Goal: Use online tool/utility: Utilize a website feature to perform a specific function

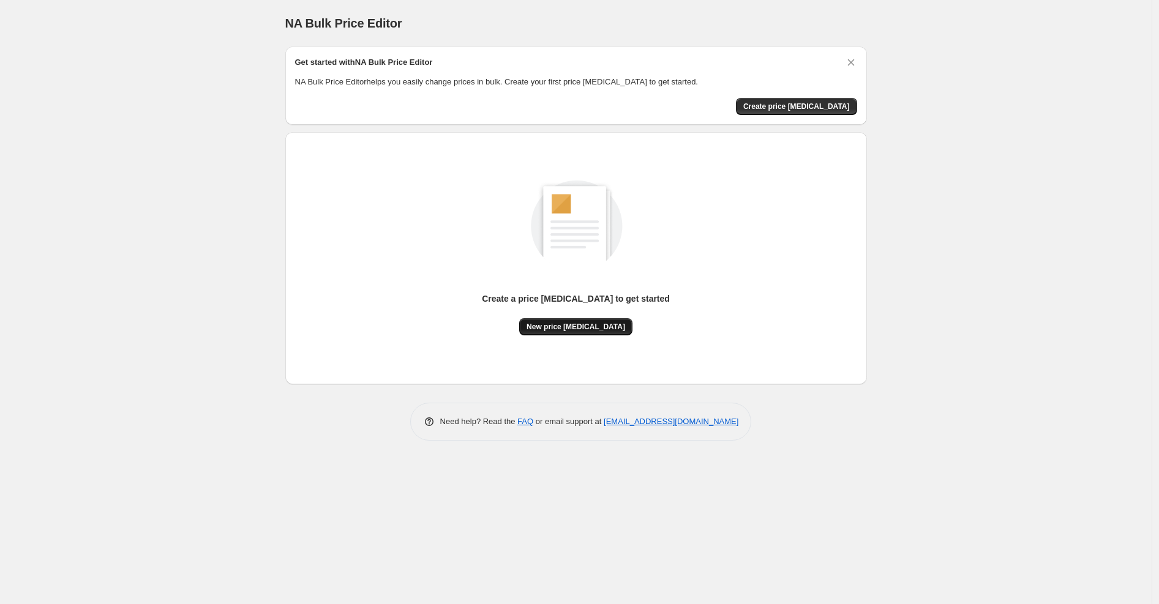
click at [590, 323] on span "New price [MEDICAL_DATA]" at bounding box center [576, 327] width 99 height 10
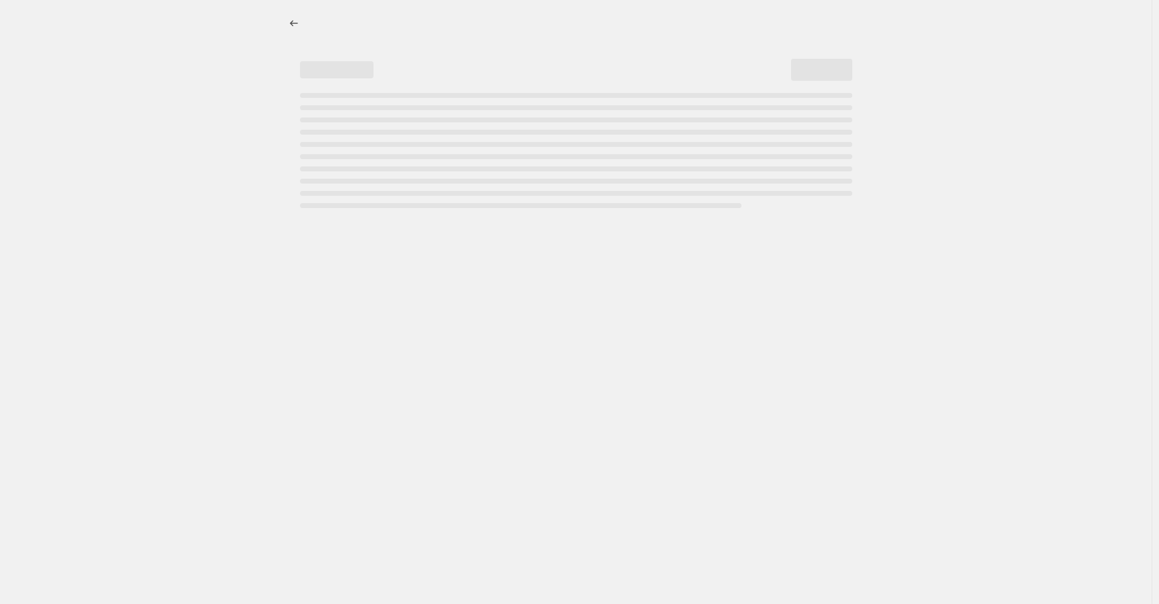
select select "percentage"
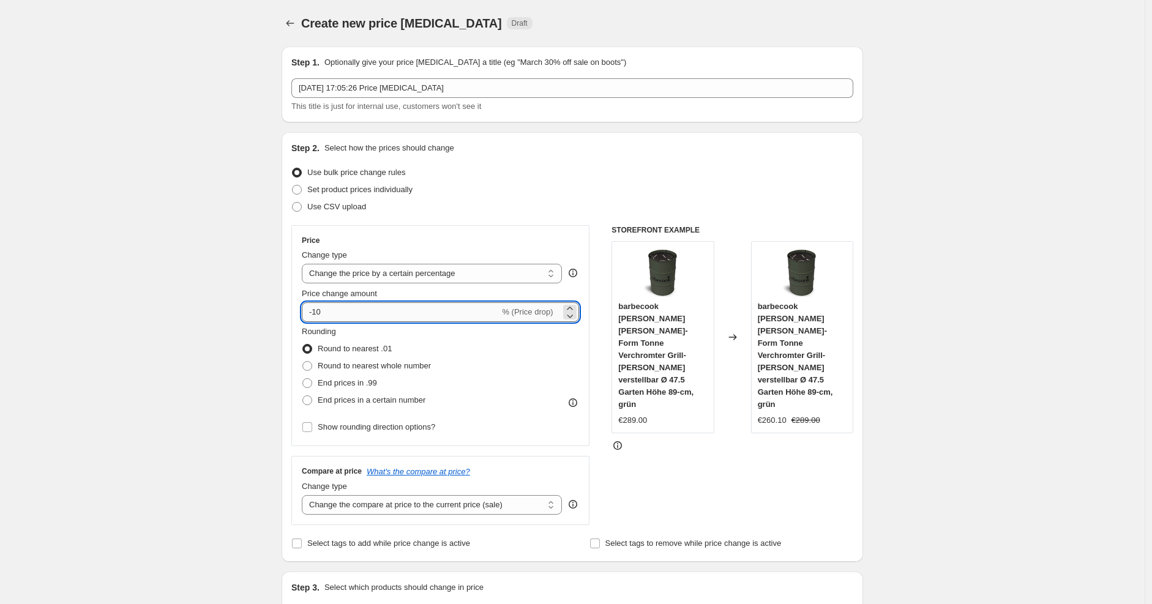
click at [399, 320] on input "-10" at bounding box center [401, 312] width 198 height 20
type input "-1"
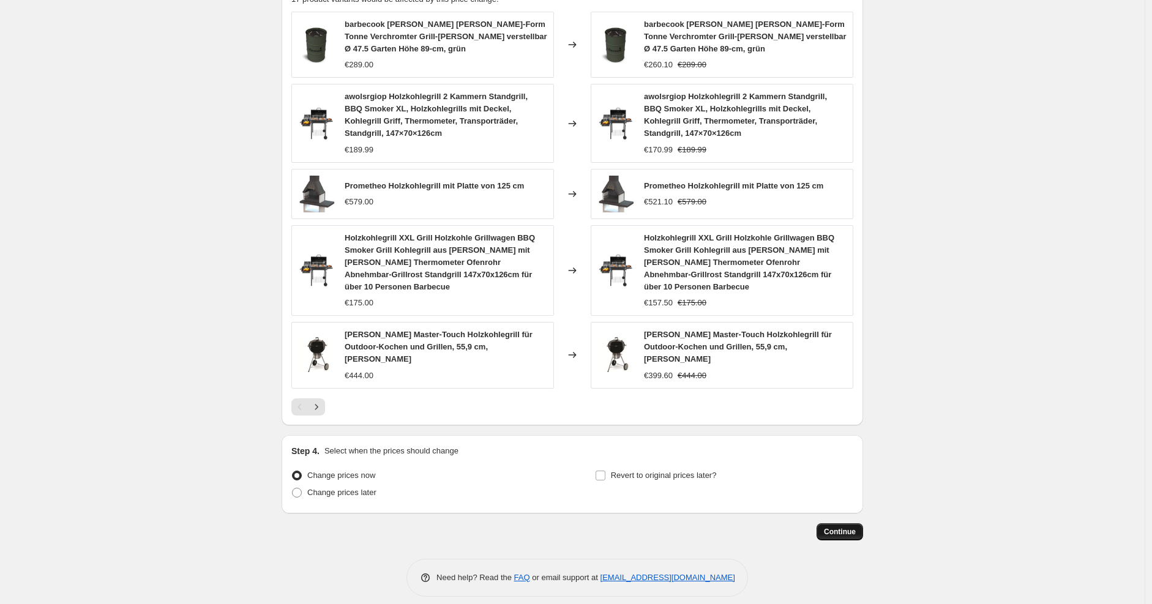
type input "-25"
click at [839, 527] on span "Continue" at bounding box center [840, 532] width 32 height 10
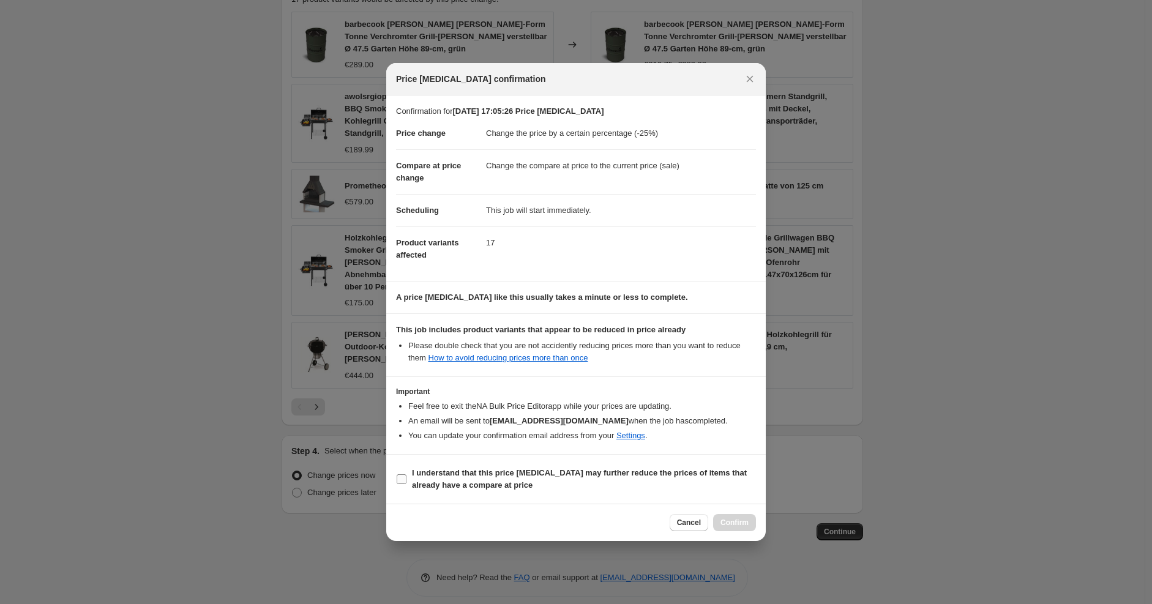
click at [692, 490] on span "I understand that this price [MEDICAL_DATA] may further reduce the prices of it…" at bounding box center [584, 479] width 344 height 24
click at [407, 484] on input "I understand that this price [MEDICAL_DATA] may further reduce the prices of it…" at bounding box center [402, 479] width 10 height 10
checkbox input "true"
click at [735, 529] on button "Confirm" at bounding box center [734, 522] width 43 height 17
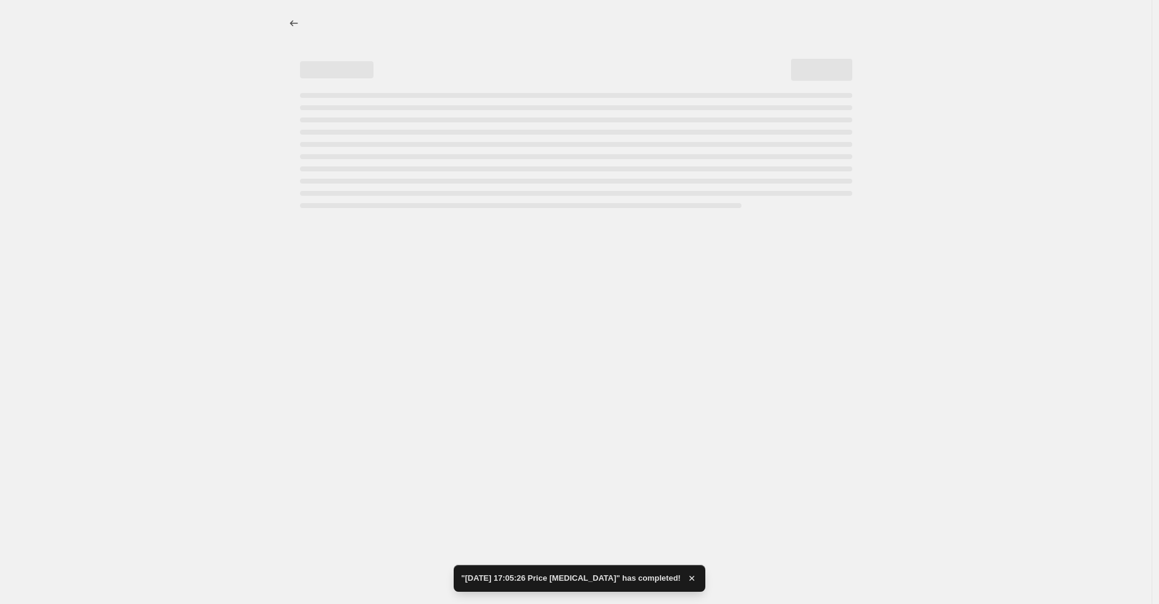
select select "percentage"
